Goal: Task Accomplishment & Management: Manage account settings

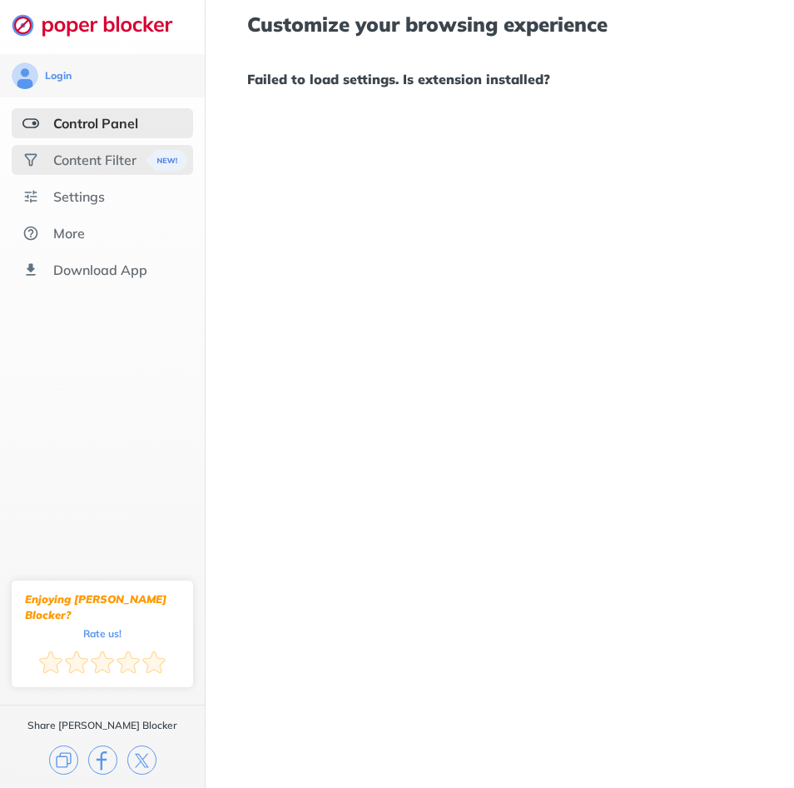
click at [98, 161] on div "Content Filter" at bounding box center [94, 160] width 83 height 17
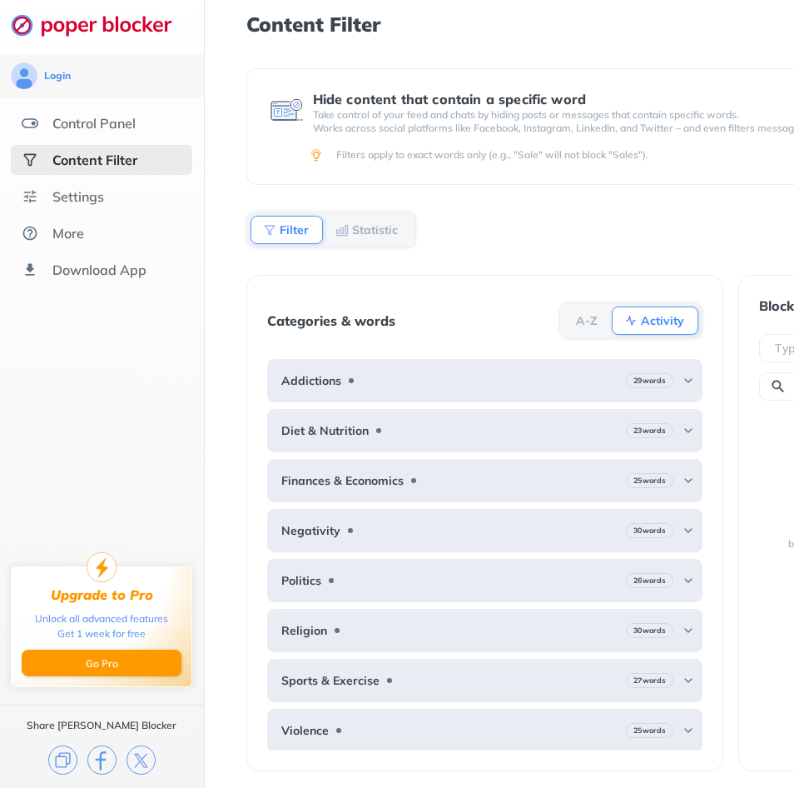
scroll to position [12, 0]
click at [110, 117] on div "Control Panel" at bounding box center [94, 123] width 83 height 17
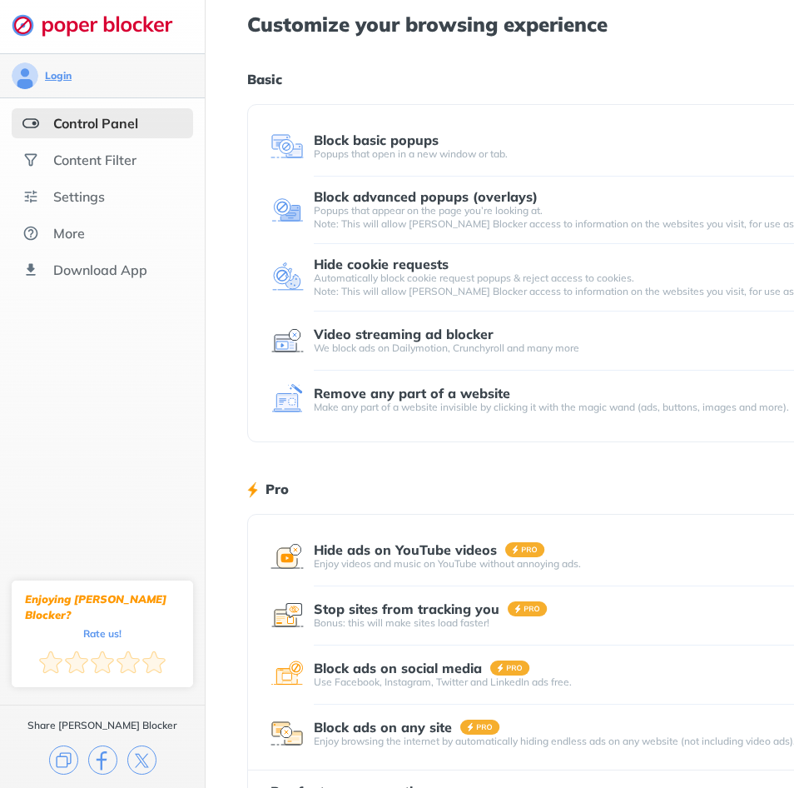
click at [65, 79] on div "Login" at bounding box center [58, 75] width 27 height 13
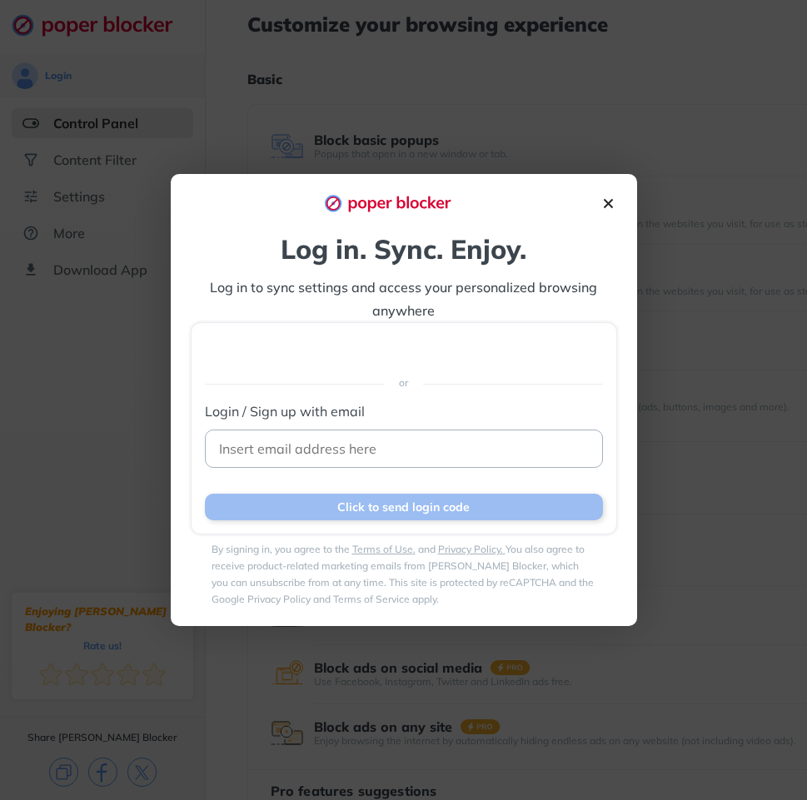
click at [606, 203] on img at bounding box center [608, 203] width 17 height 17
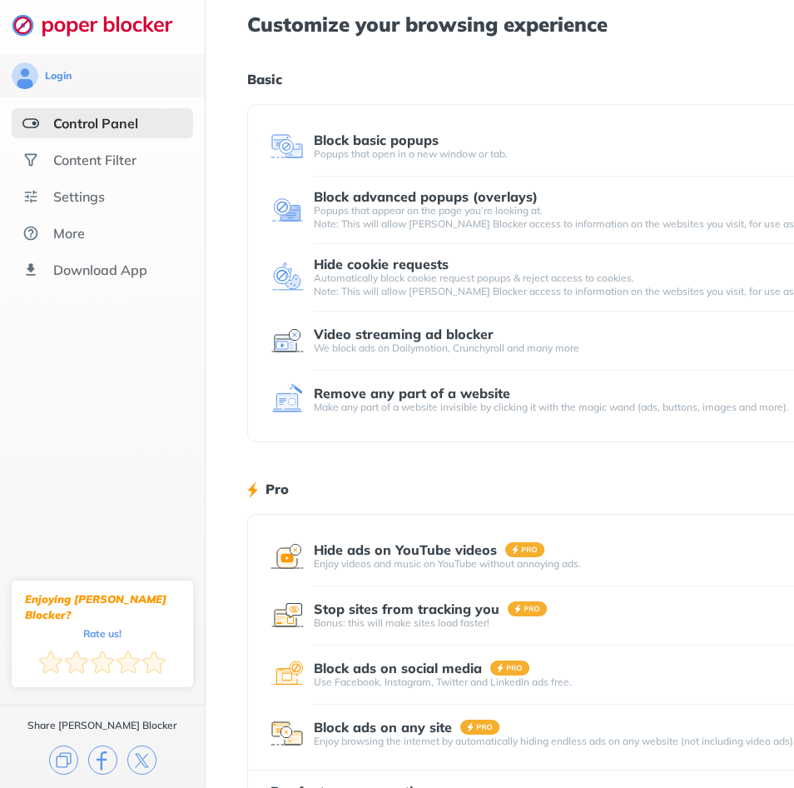
click at [275, 145] on img at bounding box center [287, 146] width 33 height 33
click at [340, 140] on div "Block basic popups" at bounding box center [376, 139] width 125 height 15
click at [84, 202] on div "Settings" at bounding box center [79, 196] width 52 height 17
